Goal: Task Accomplishment & Management: Use online tool/utility

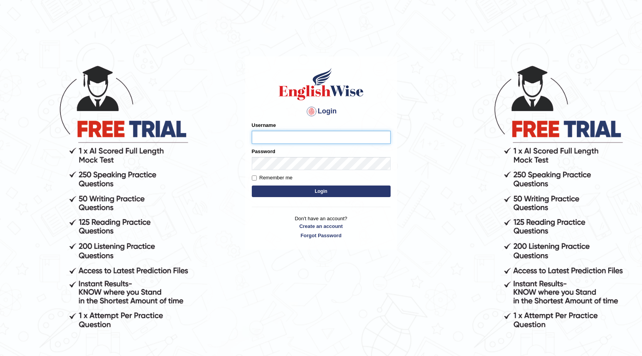
click at [280, 134] on input "Username" at bounding box center [321, 137] width 139 height 13
type input "0424979099"
click at [258, 253] on div "Login Please fix the following errors: Username 0424979099 Password Remember me…" at bounding box center [321, 210] width 154 height 356
click at [324, 192] on button "Login" at bounding box center [321, 192] width 139 height 12
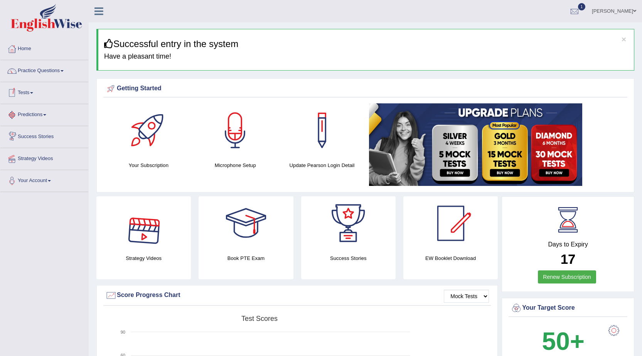
click at [28, 94] on link "Tests" at bounding box center [44, 91] width 88 height 19
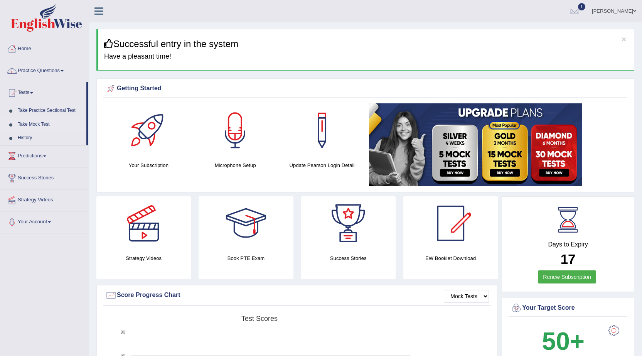
click at [30, 124] on link "Take Mock Test" at bounding box center [50, 125] width 72 height 14
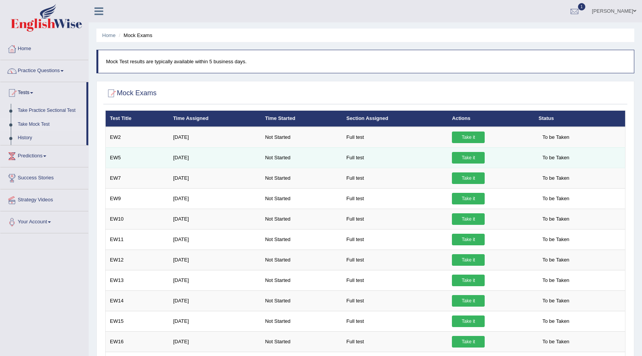
click at [470, 157] on link "Take it" at bounding box center [468, 158] width 33 height 12
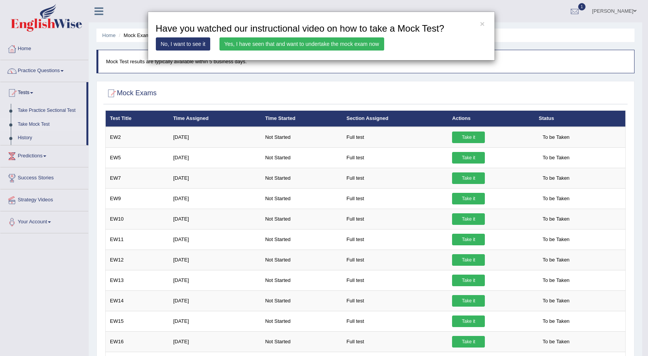
click at [278, 44] on link "Yes, I have seen that and want to undertake the mock exam now" at bounding box center [302, 43] width 165 height 13
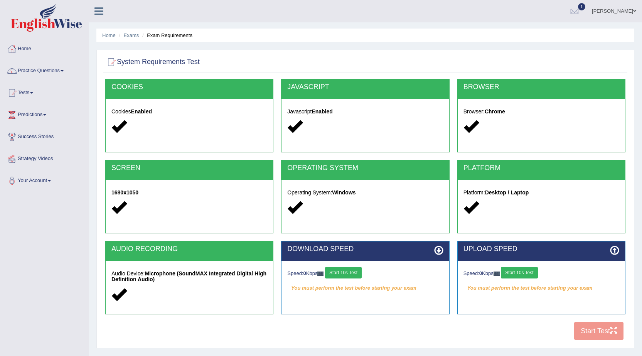
click at [348, 276] on button "Start 10s Test" at bounding box center [343, 273] width 37 height 12
click at [362, 273] on button "Start 10s Test" at bounding box center [352, 273] width 37 height 12
click at [517, 273] on button "Start 10s Test" at bounding box center [519, 273] width 37 height 12
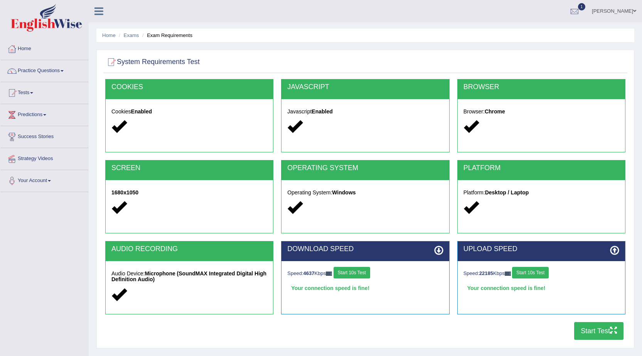
click at [592, 330] on button "Start Test" at bounding box center [598, 331] width 49 height 18
